Goal: Communication & Community: Answer question/provide support

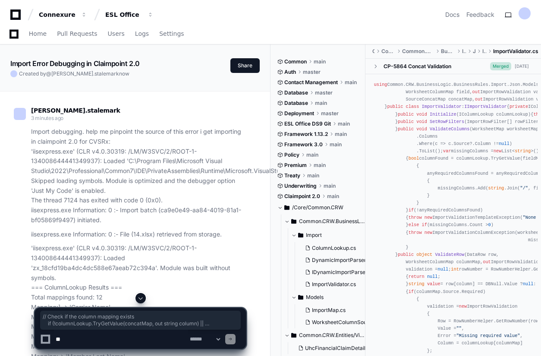
scroll to position [2292, 0]
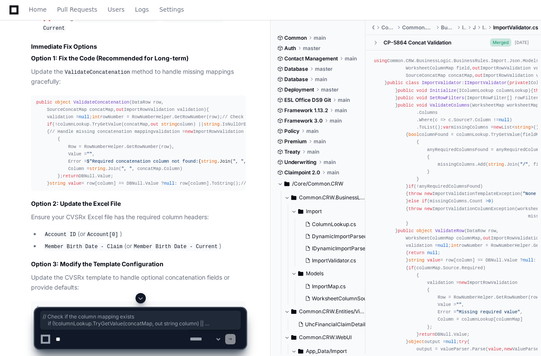
click at [16, 147] on div "ImportValidator.cs 1 CVSRx_Import.json 2 Now I can provide a comprehensive anal…" at bounding box center [130, 13] width 232 height 1064
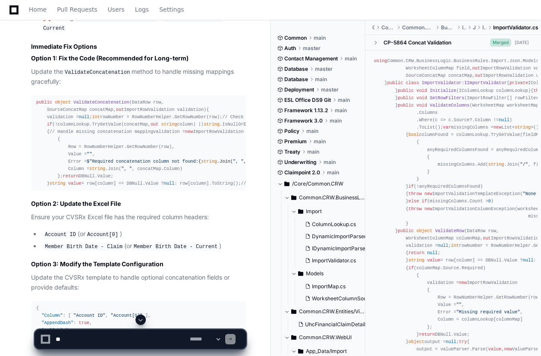
click at [142, 319] on span at bounding box center [140, 319] width 7 height 7
click at [93, 342] on textarea at bounding box center [121, 339] width 134 height 19
click at [88, 69] on code "ValidateConcatenation" at bounding box center [97, 73] width 69 height 8
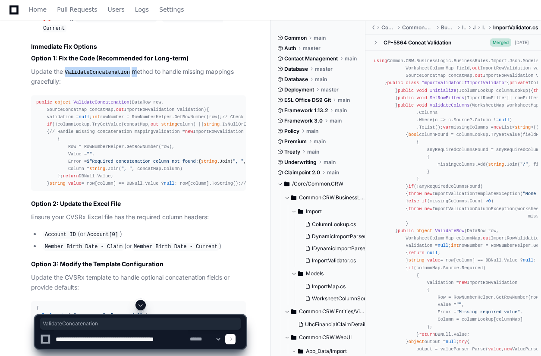
copy p "ValidateConcatenation"
click at [86, 339] on textarea at bounding box center [121, 339] width 134 height 19
paste textarea "**********"
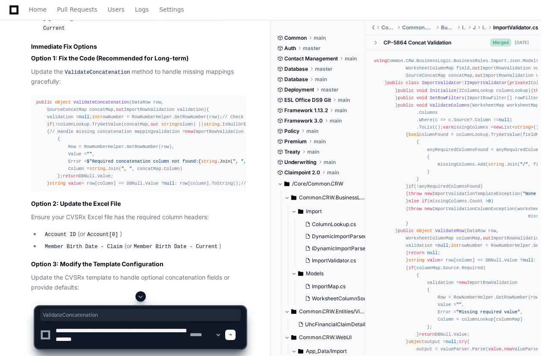
click at [130, 340] on textarea at bounding box center [121, 335] width 134 height 28
type textarea "**********"
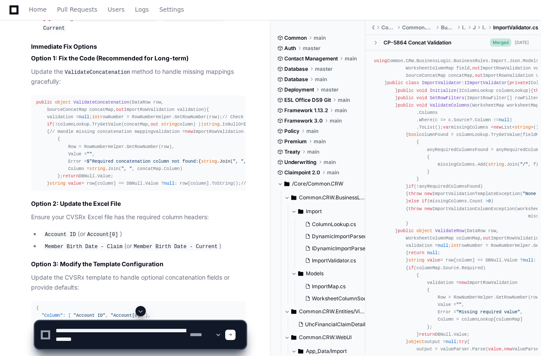
click at [232, 336] on span at bounding box center [230, 335] width 4 height 4
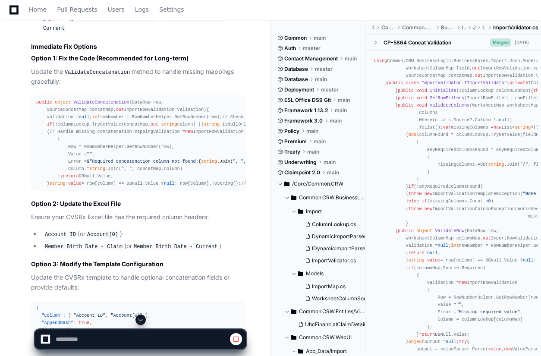
click at [144, 320] on span at bounding box center [140, 319] width 7 height 7
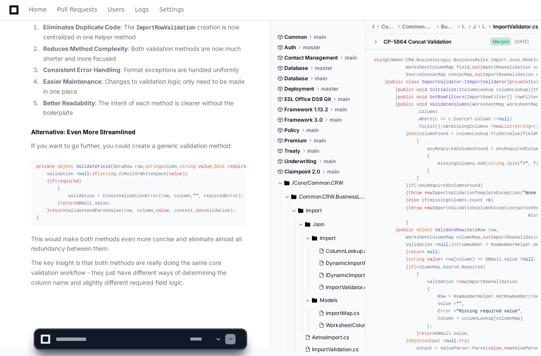
scroll to position [3980, 0]
click at [129, 340] on textarea at bounding box center [121, 339] width 134 height 19
click at [158, 343] on textarea at bounding box center [121, 339] width 134 height 19
paste textarea "**********"
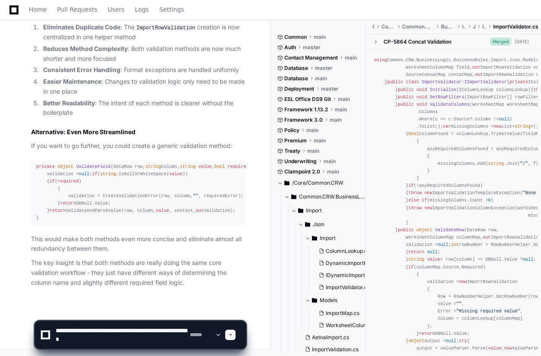
type textarea "**********"
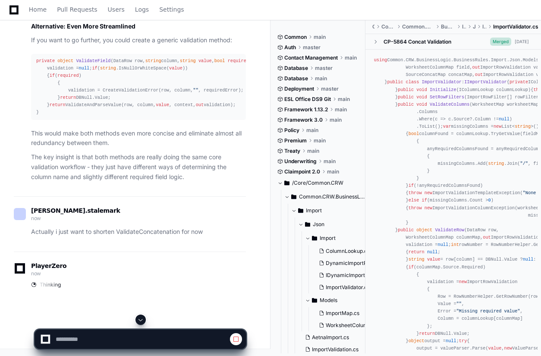
click at [141, 321] on span at bounding box center [140, 319] width 7 height 7
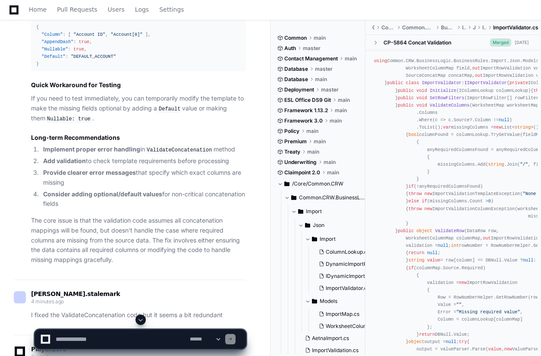
scroll to position [2702, 0]
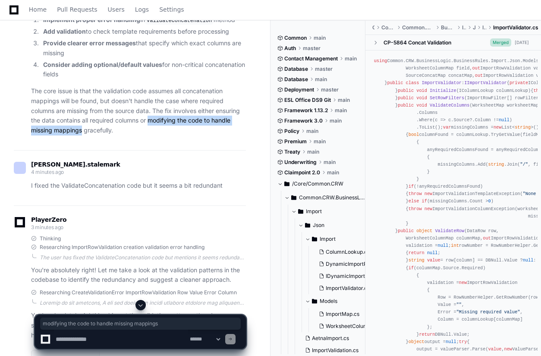
drag, startPoint x: 149, startPoint y: 208, endPoint x: 83, endPoint y: 218, distance: 67.2
click at [83, 135] on p "The core issue is that the validation code assumes all concatenation mappings w…" at bounding box center [138, 110] width 215 height 49
copy p "modifying the code to handle missing mappings"
